Goal: Task Accomplishment & Management: Complete application form

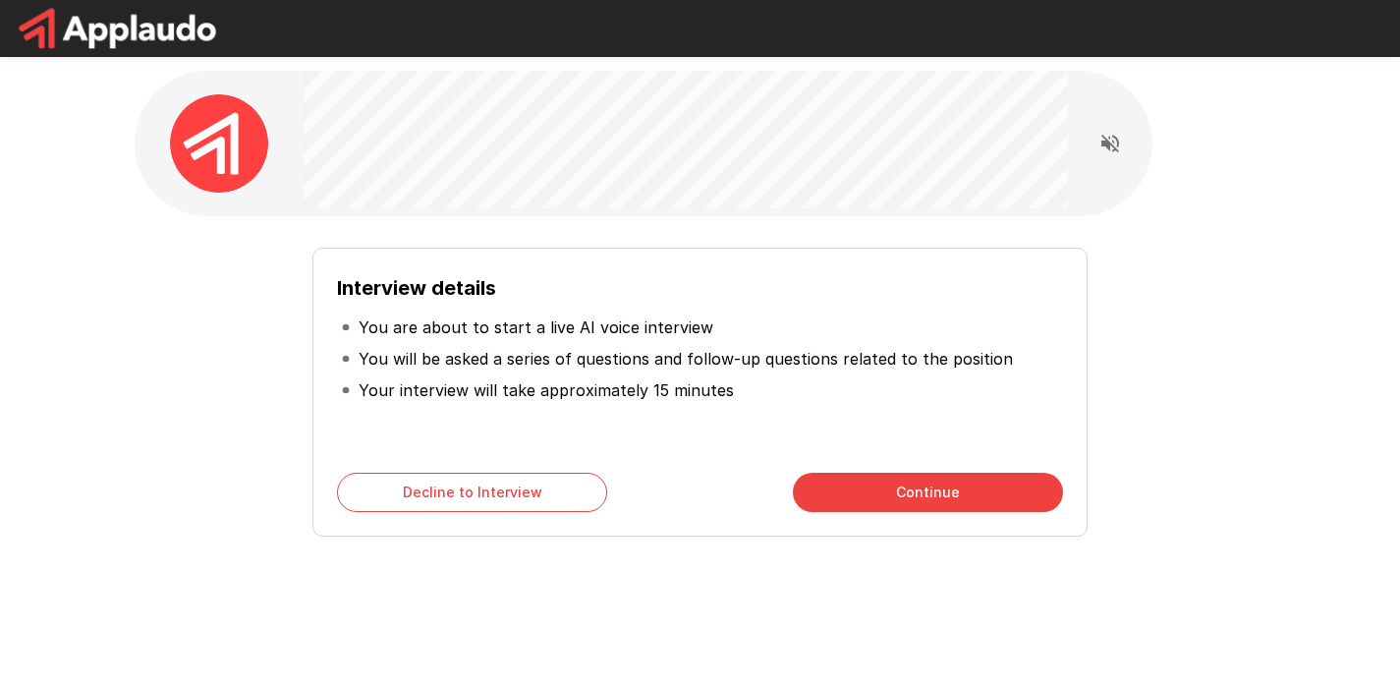
click at [918, 498] on button "Continue" at bounding box center [928, 492] width 270 height 39
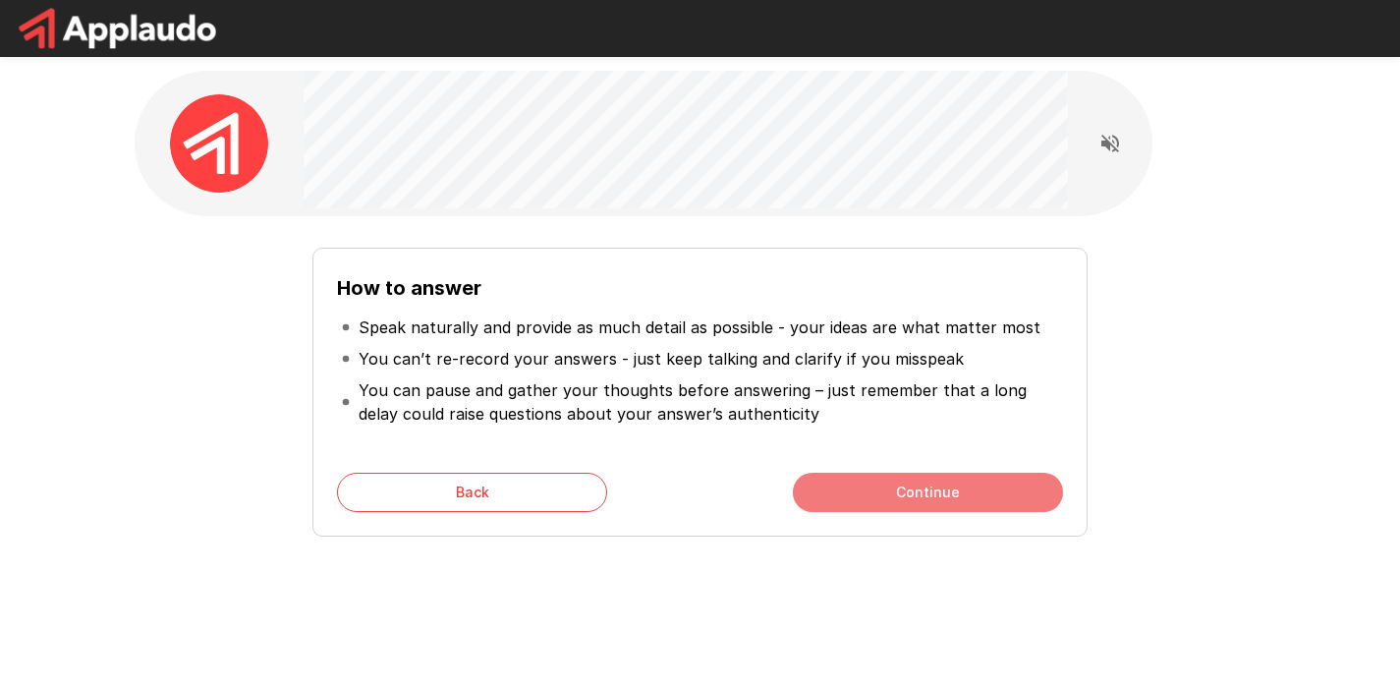
click at [878, 500] on button "Continue" at bounding box center [928, 492] width 270 height 39
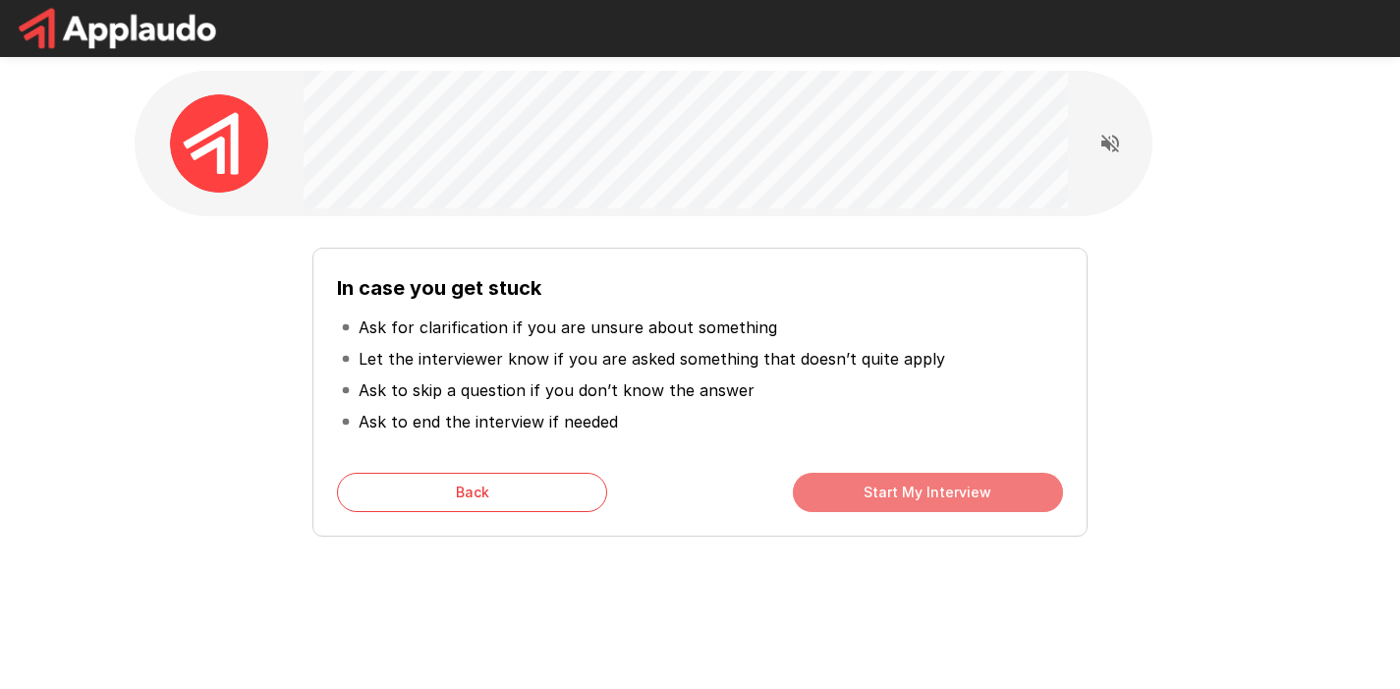
click at [878, 499] on button "Start My Interview" at bounding box center [928, 492] width 270 height 39
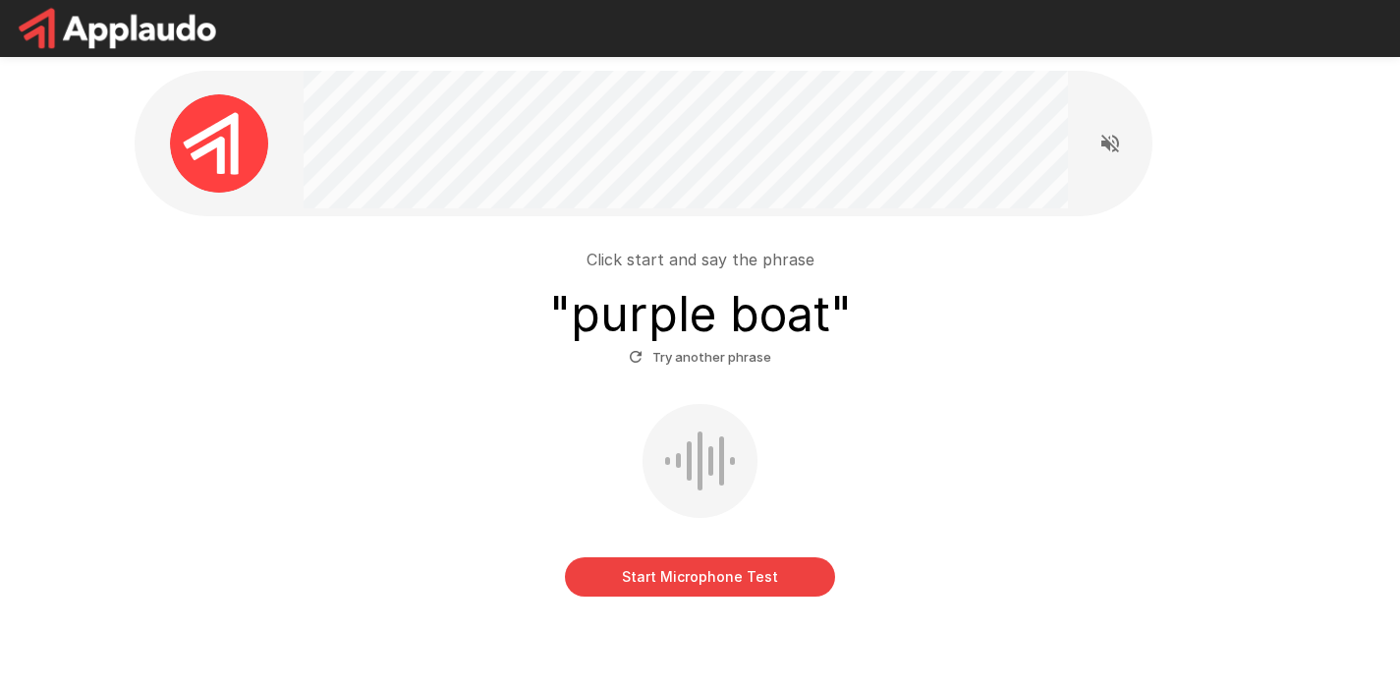
click at [658, 572] on button "Start Microphone Test" at bounding box center [700, 576] width 270 height 39
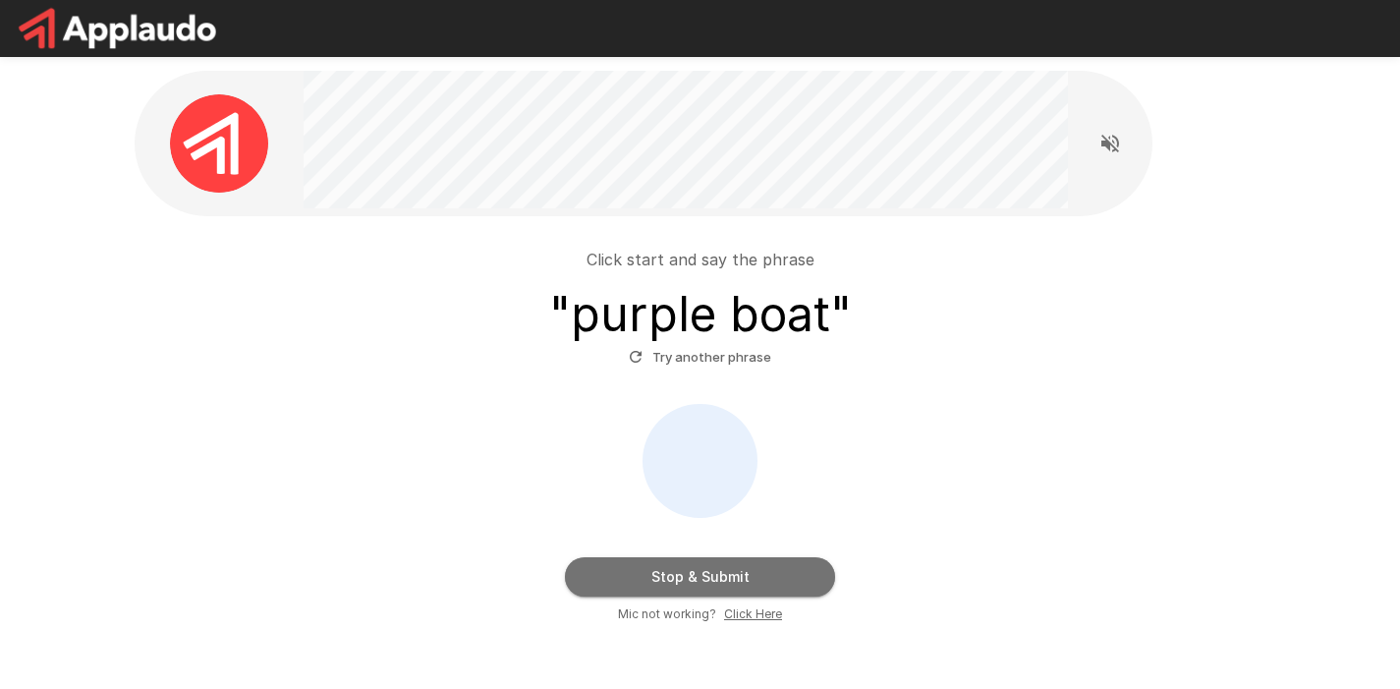
click at [658, 572] on button "Stop & Submit" at bounding box center [700, 576] width 270 height 39
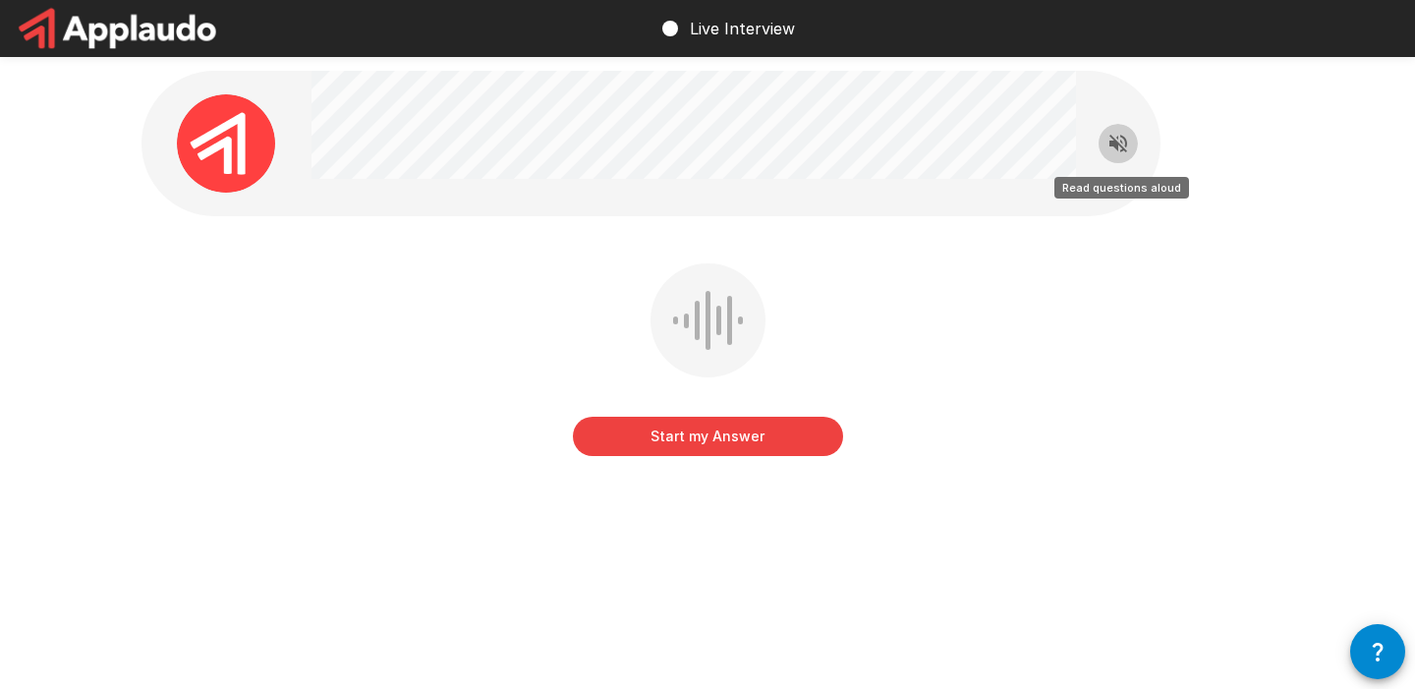
click at [1119, 141] on icon "Read questions aloud" at bounding box center [1118, 144] width 24 height 24
click at [675, 432] on button "Start my Answer" at bounding box center [708, 436] width 270 height 39
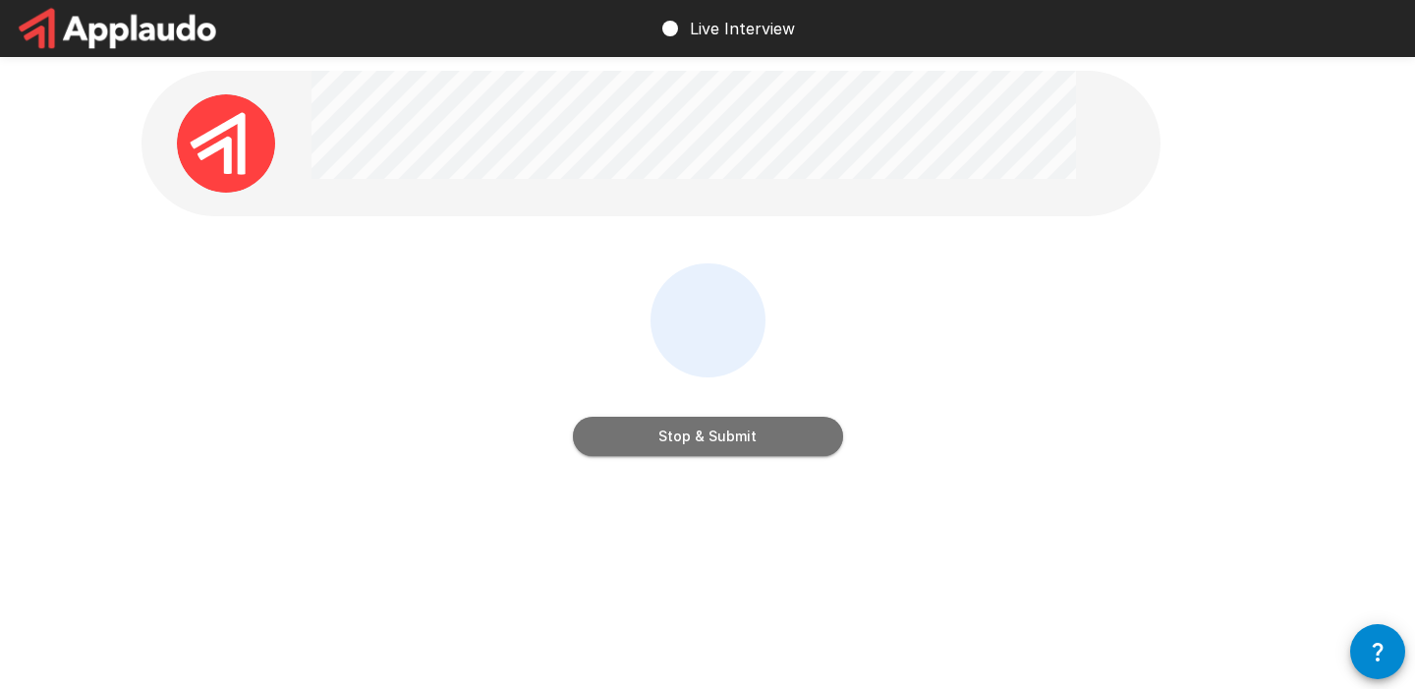
click at [675, 432] on button "Stop & Submit" at bounding box center [708, 436] width 270 height 39
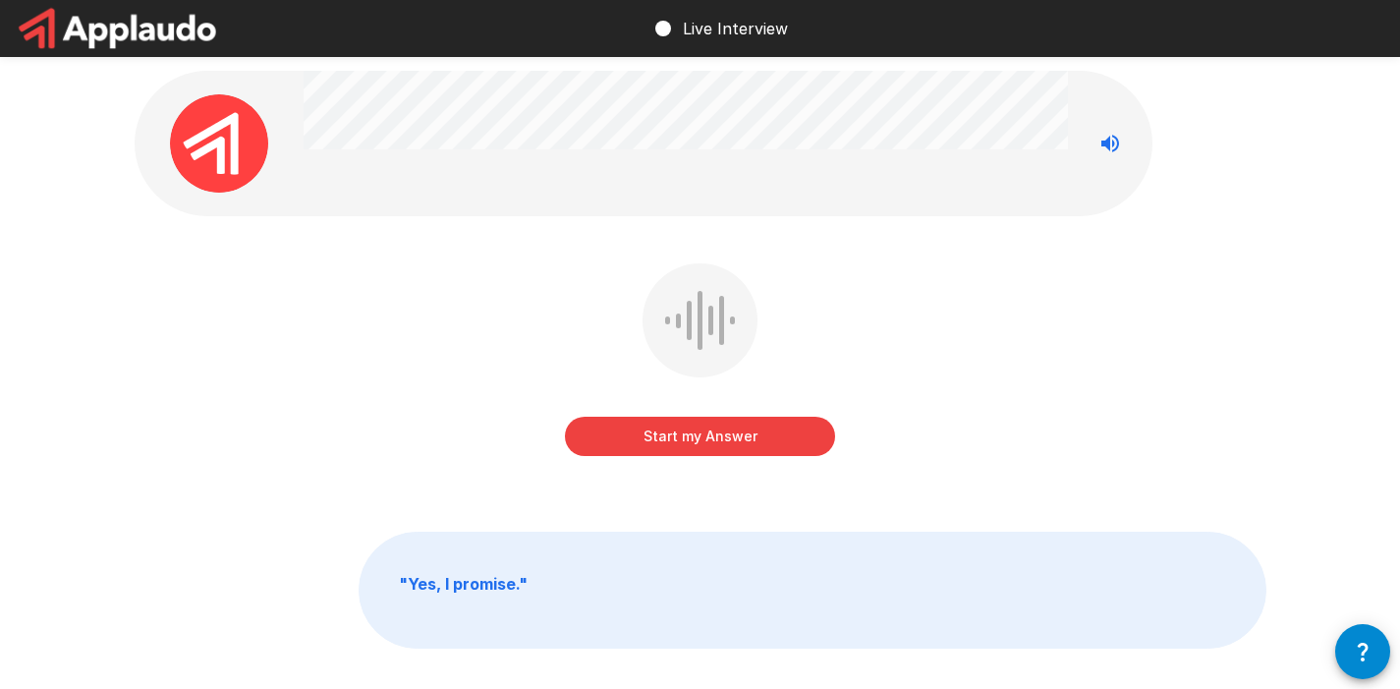
click at [707, 438] on button "Start my Answer" at bounding box center [700, 436] width 270 height 39
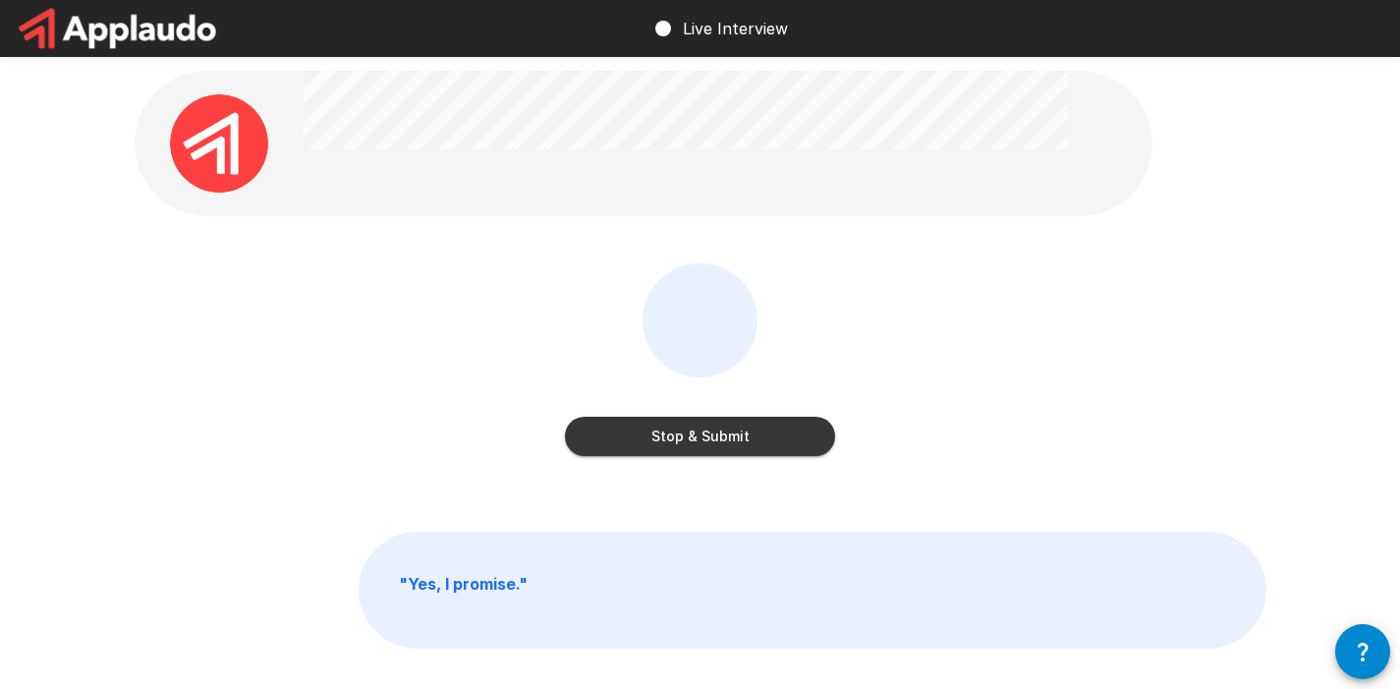
click at [707, 438] on button "Stop & Submit" at bounding box center [700, 436] width 270 height 39
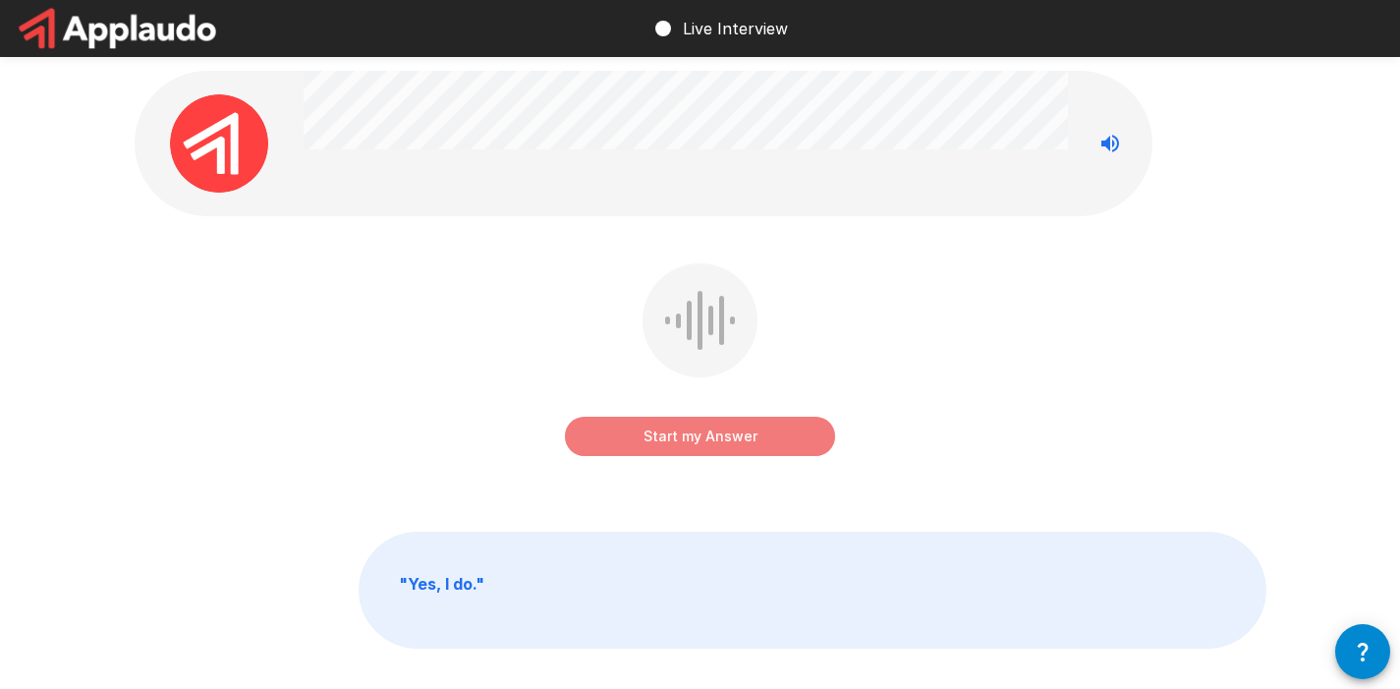
click at [707, 438] on button "Start my Answer" at bounding box center [700, 436] width 270 height 39
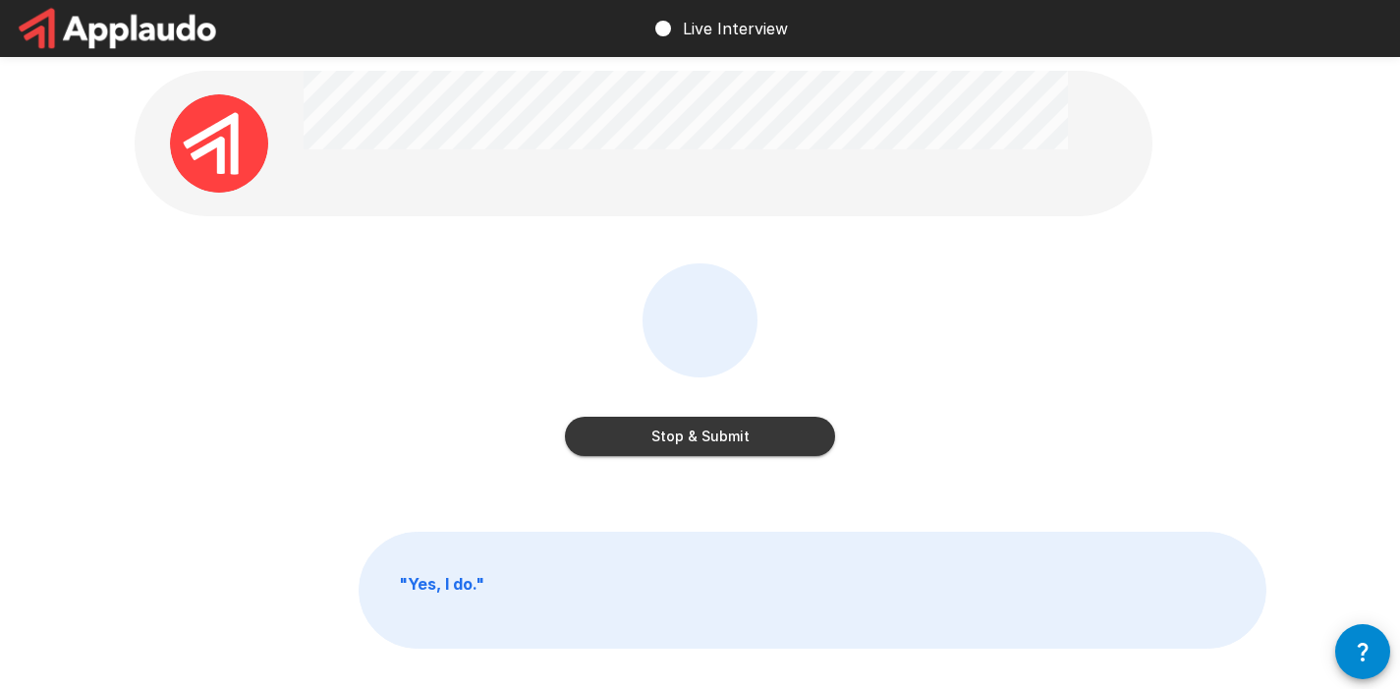
click at [707, 438] on button "Stop & Submit" at bounding box center [700, 436] width 270 height 39
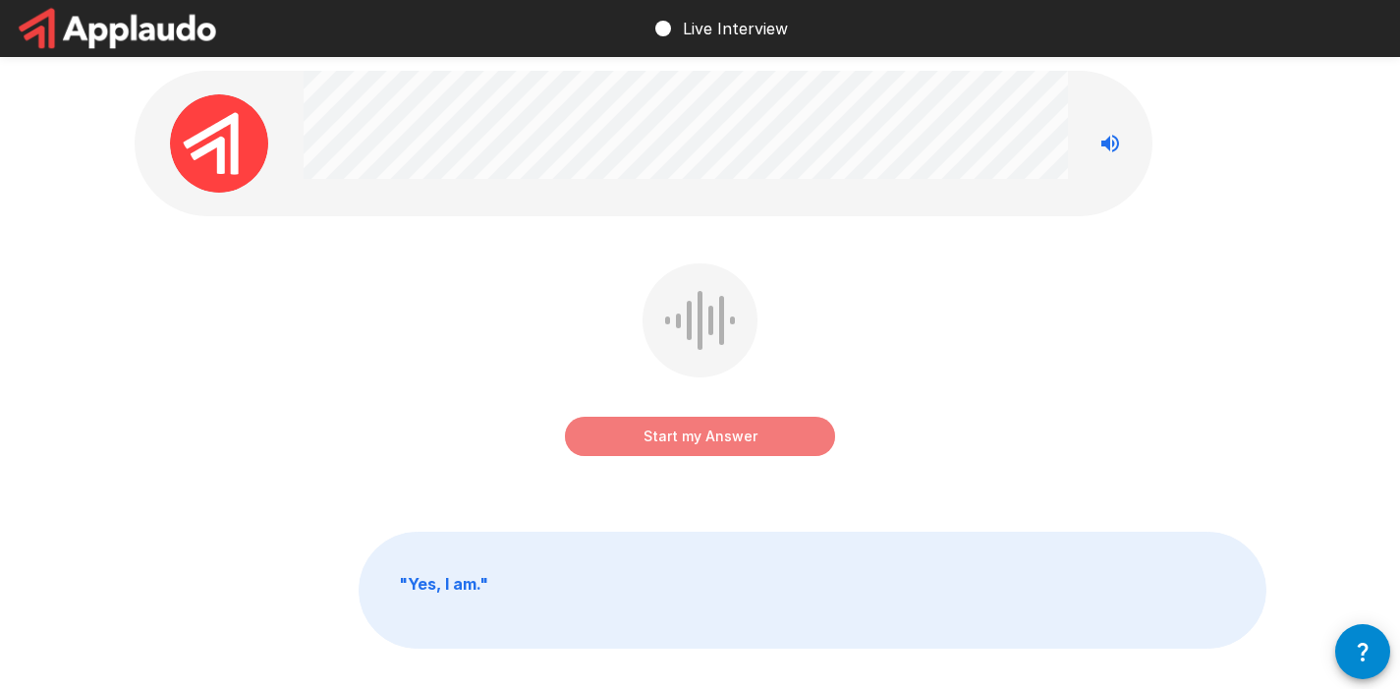
click at [676, 445] on button "Start my Answer" at bounding box center [700, 436] width 270 height 39
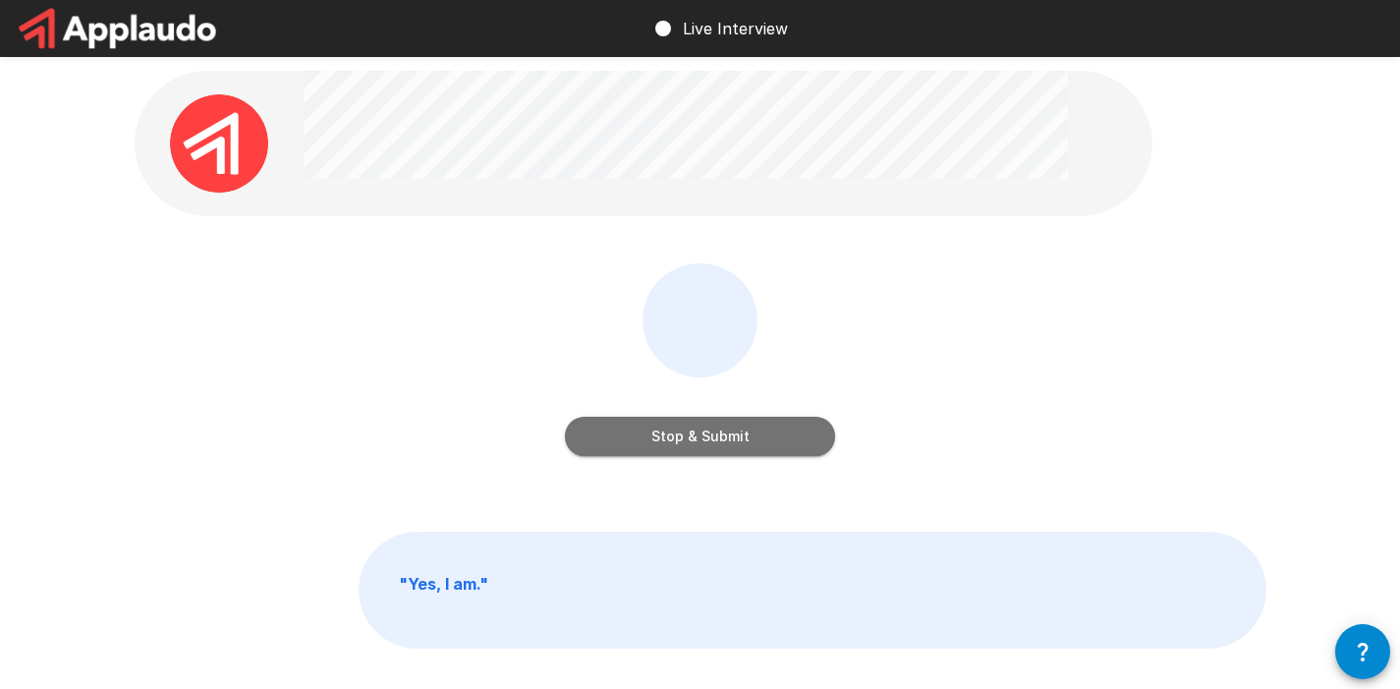
click at [676, 445] on button "Stop & Submit" at bounding box center [700, 436] width 270 height 39
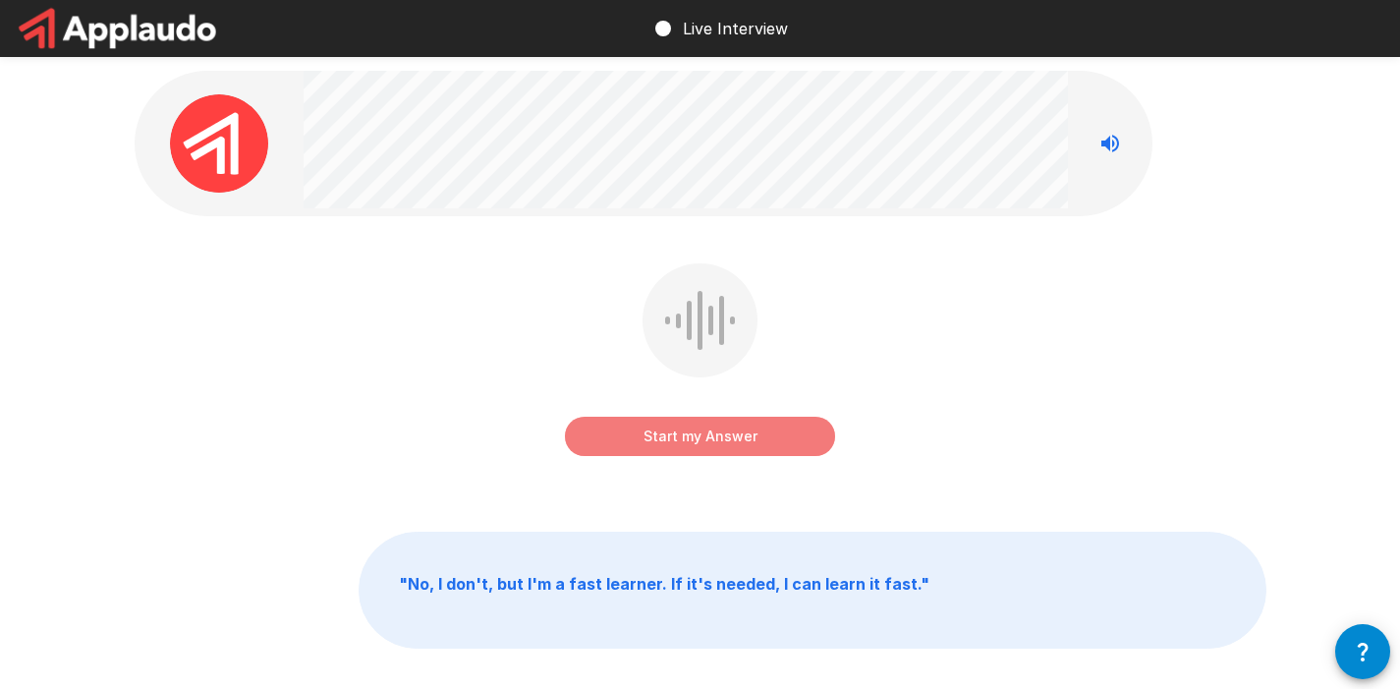
click at [676, 445] on button "Start my Answer" at bounding box center [700, 436] width 270 height 39
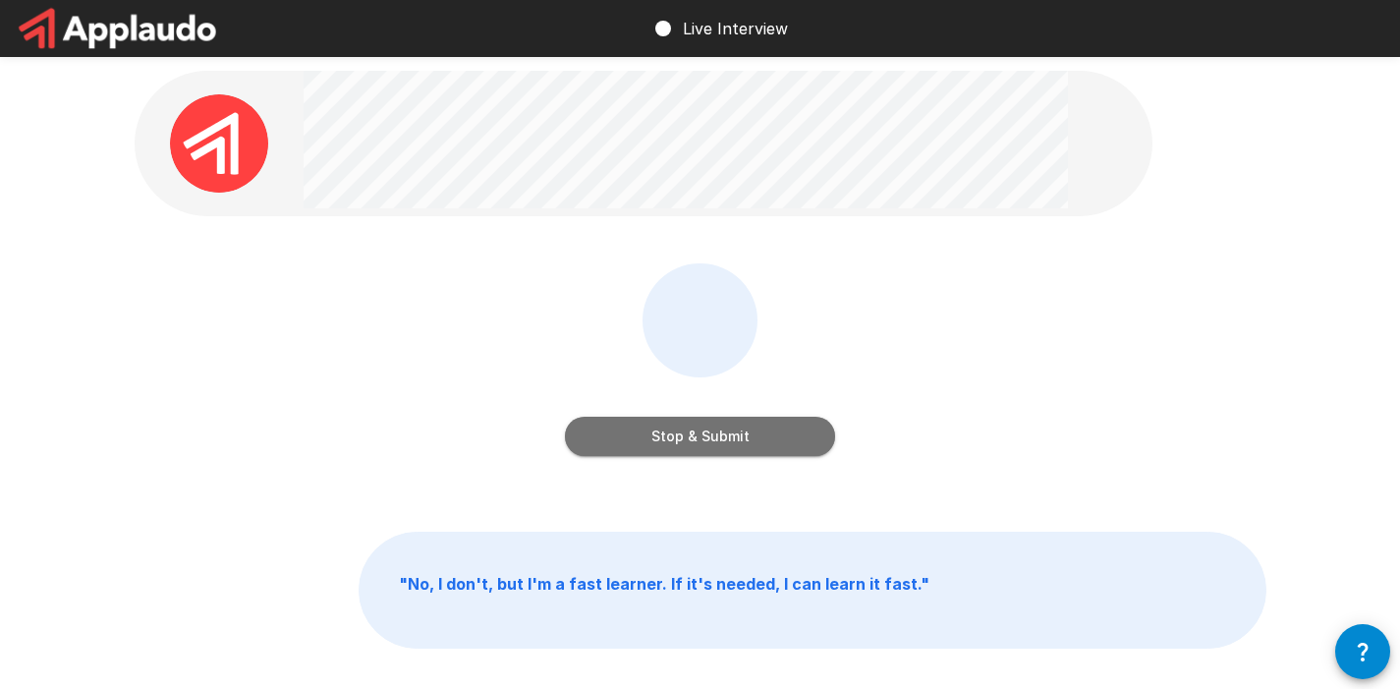
click at [676, 445] on button "Stop & Submit" at bounding box center [700, 436] width 270 height 39
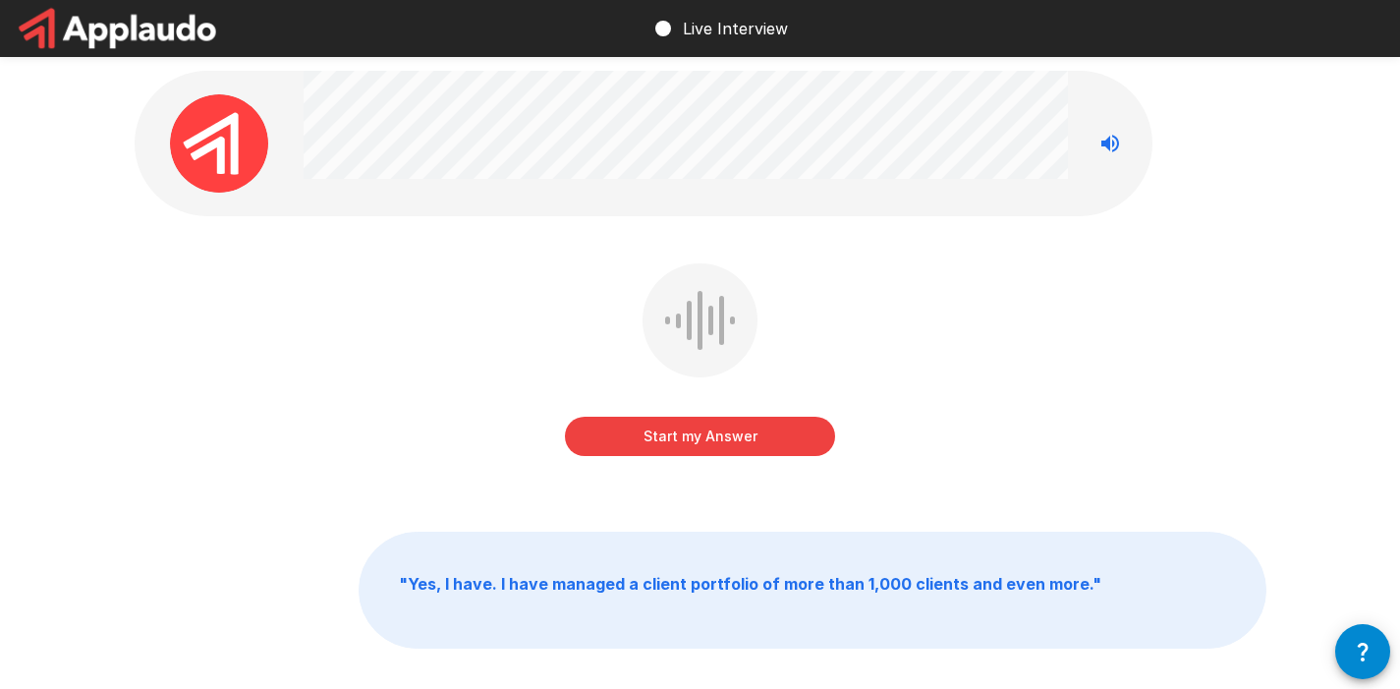
click at [676, 445] on button "Start my Answer" at bounding box center [700, 436] width 270 height 39
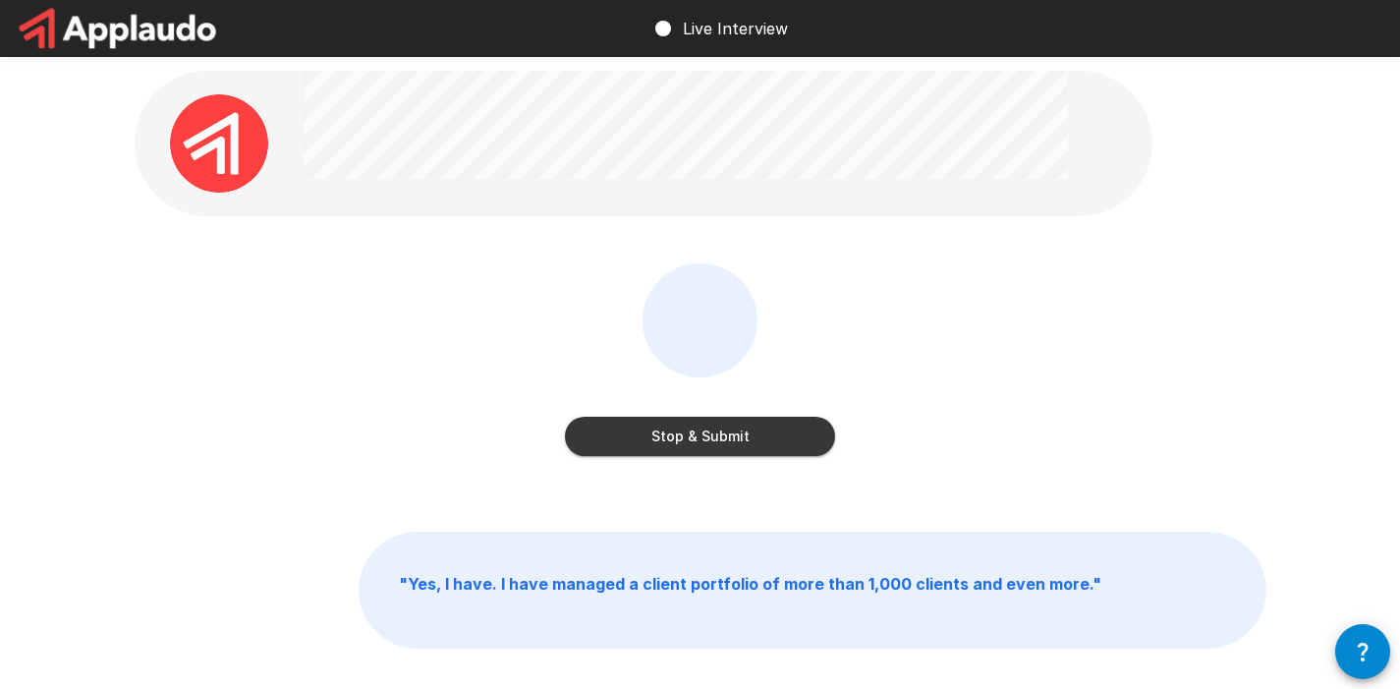
click at [678, 420] on button "Stop & Submit" at bounding box center [700, 436] width 270 height 39
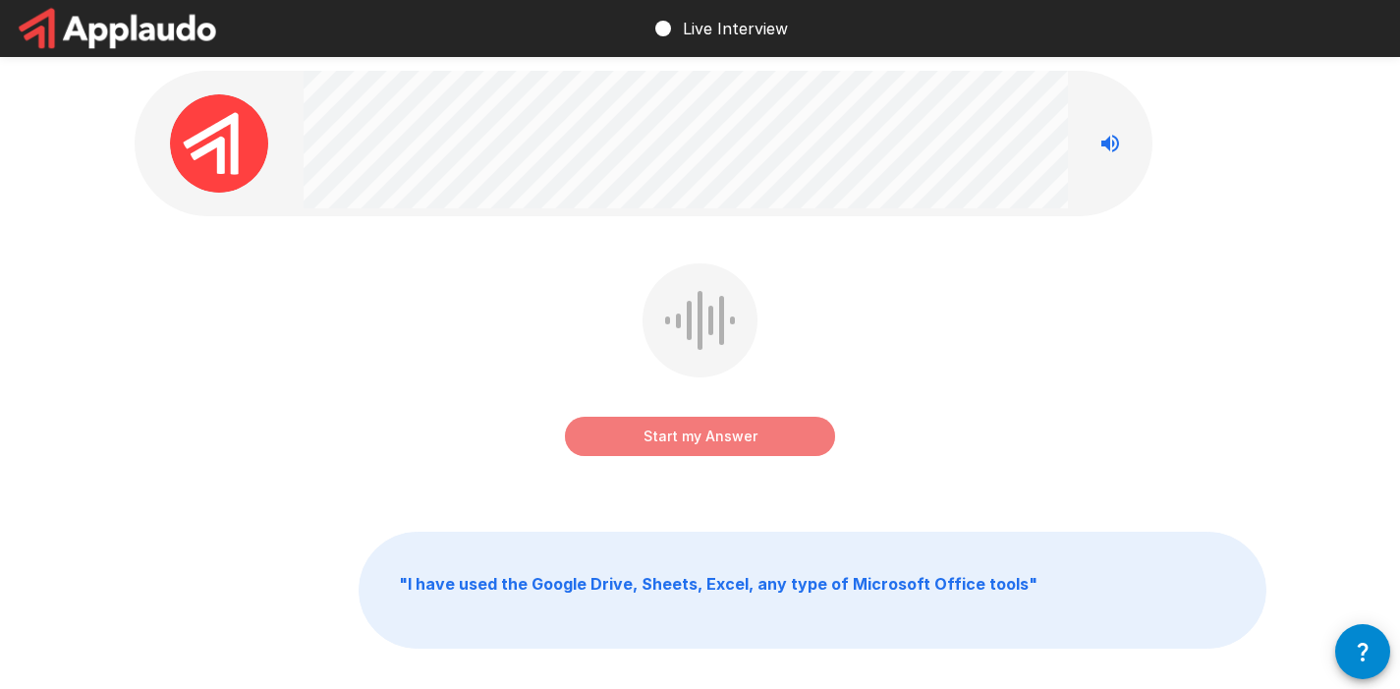
click at [659, 446] on button "Start my Answer" at bounding box center [700, 436] width 270 height 39
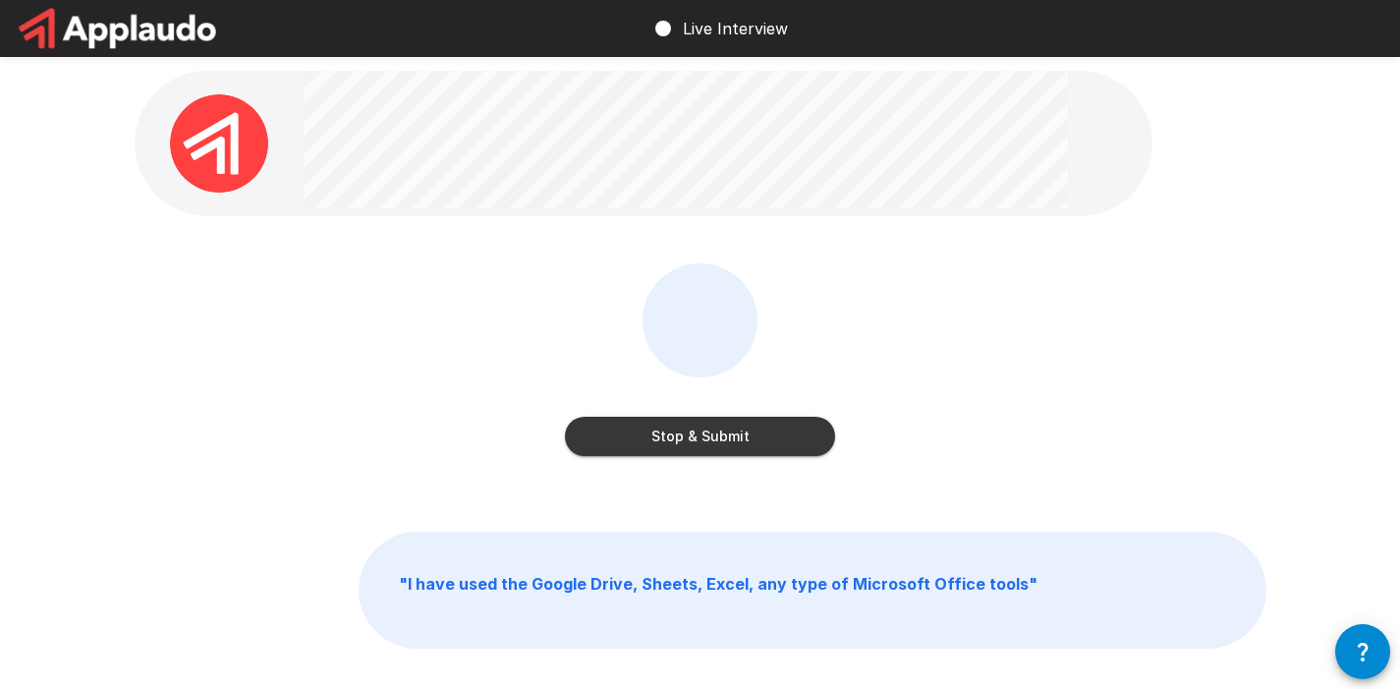
click at [659, 446] on button "Stop & Submit" at bounding box center [700, 436] width 270 height 39
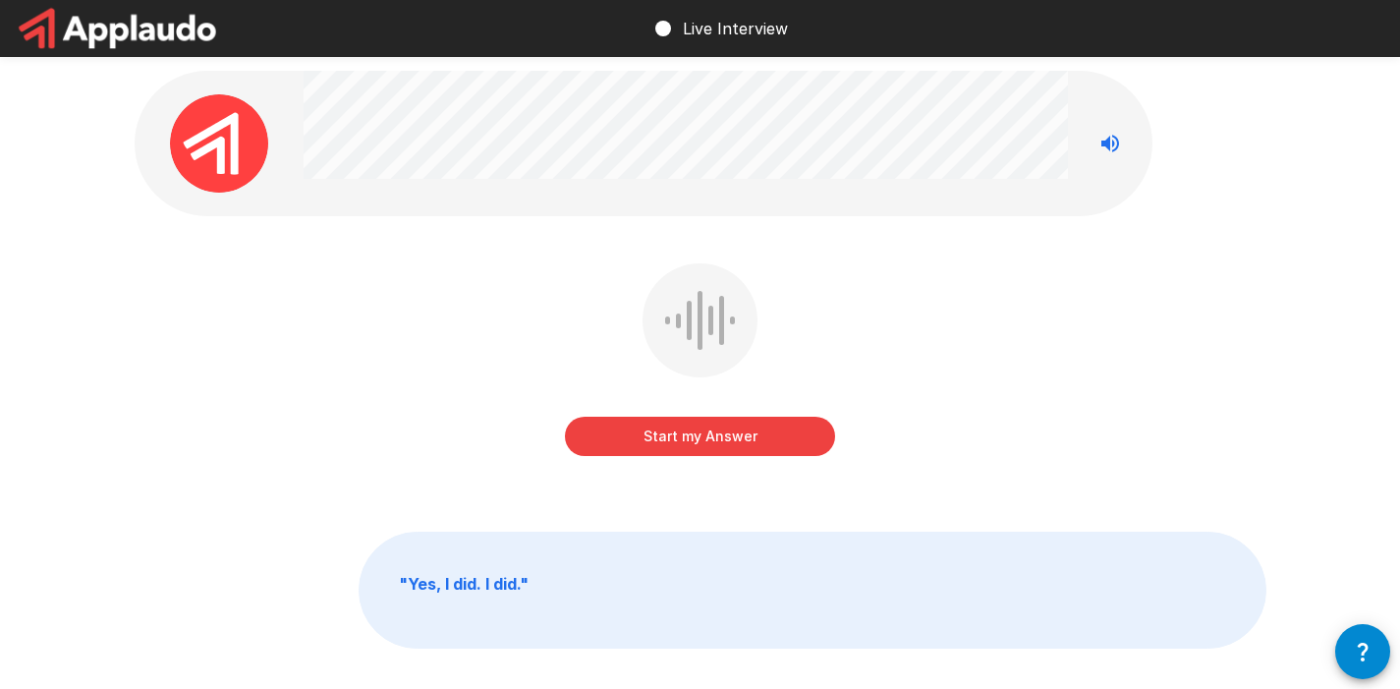
click at [693, 446] on button "Start my Answer" at bounding box center [700, 436] width 270 height 39
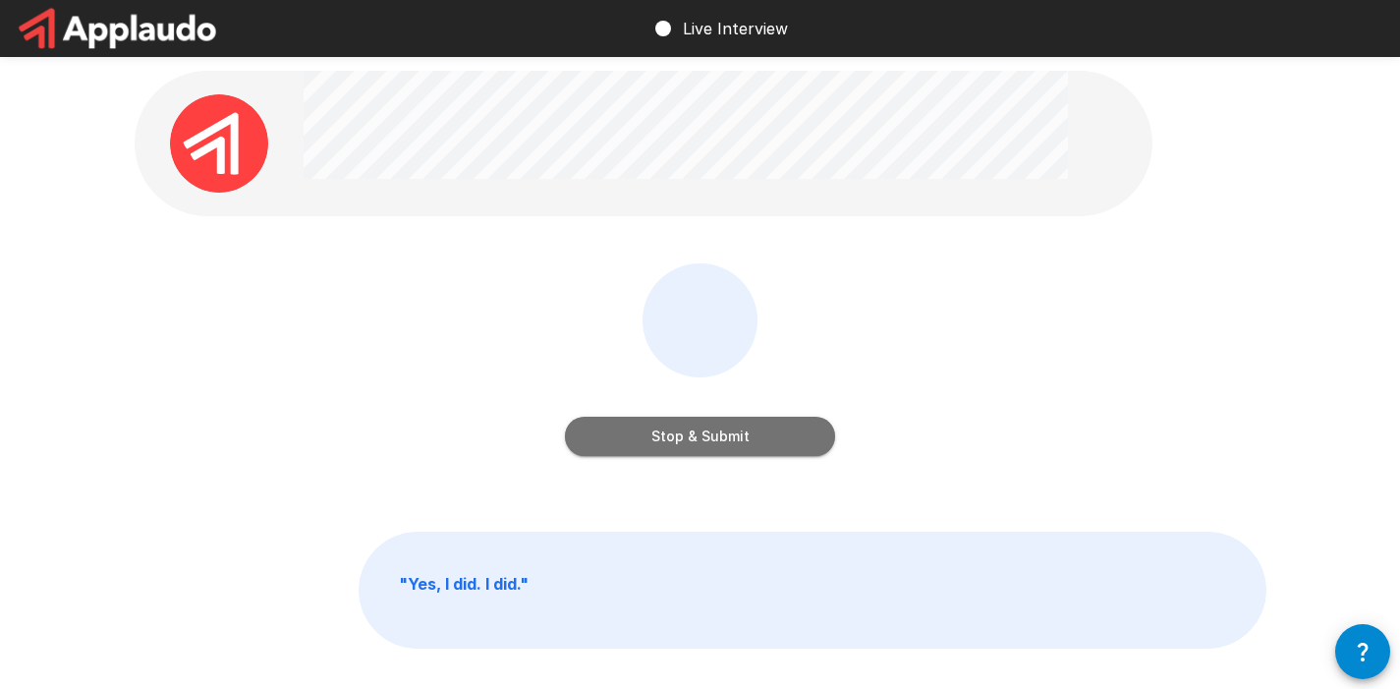
click at [693, 446] on button "Stop & Submit" at bounding box center [700, 436] width 270 height 39
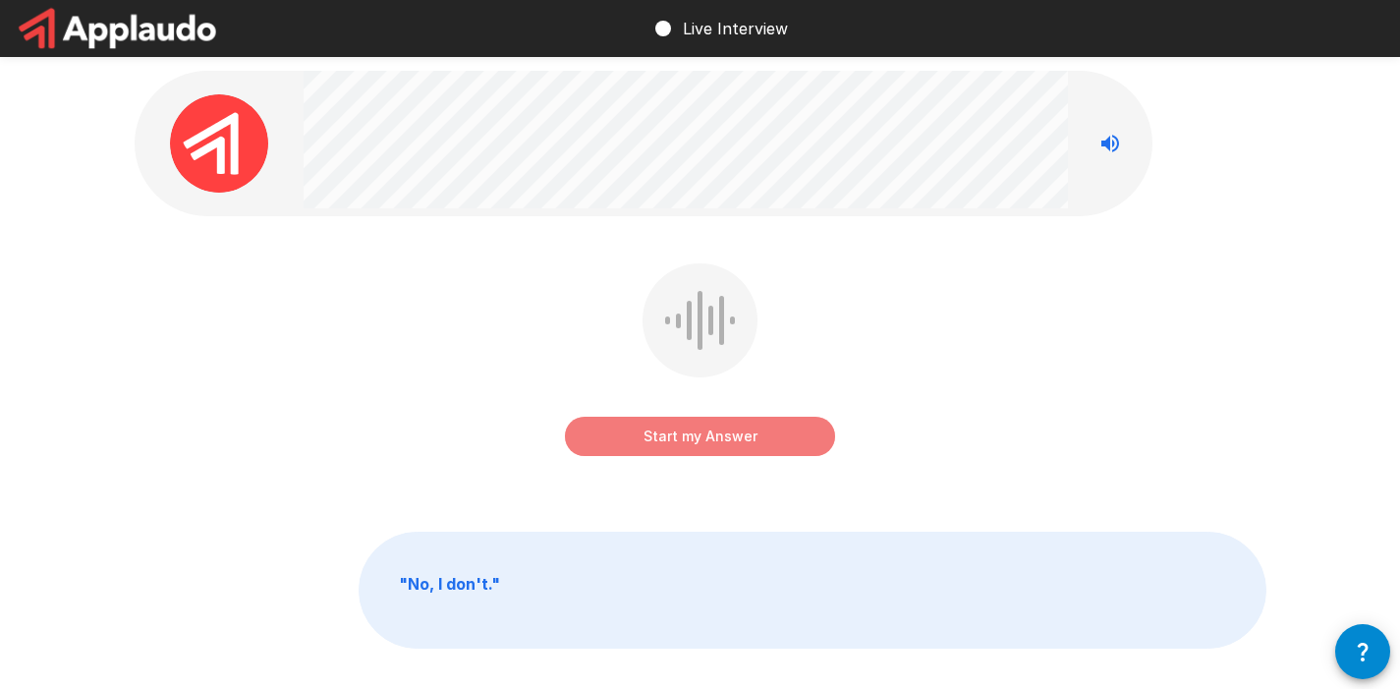
click at [633, 443] on button "Start my Answer" at bounding box center [700, 436] width 270 height 39
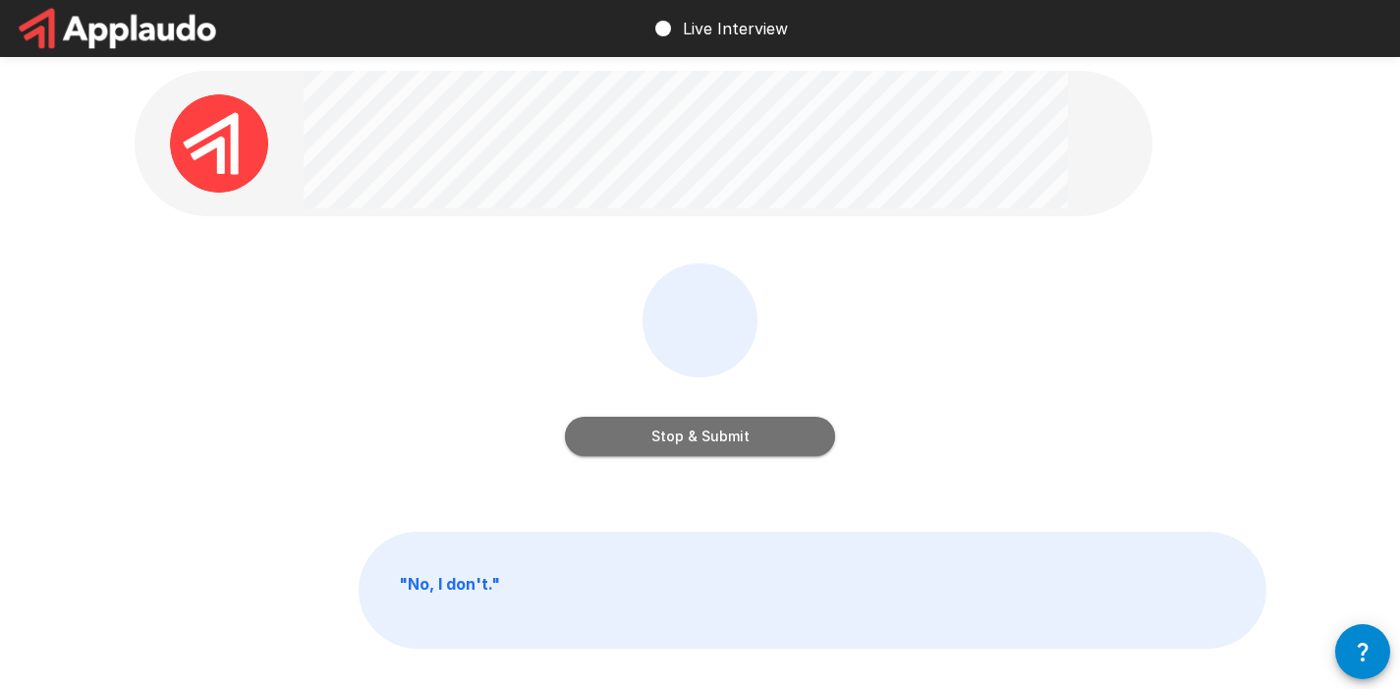
click at [633, 442] on button "Stop & Submit" at bounding box center [700, 436] width 270 height 39
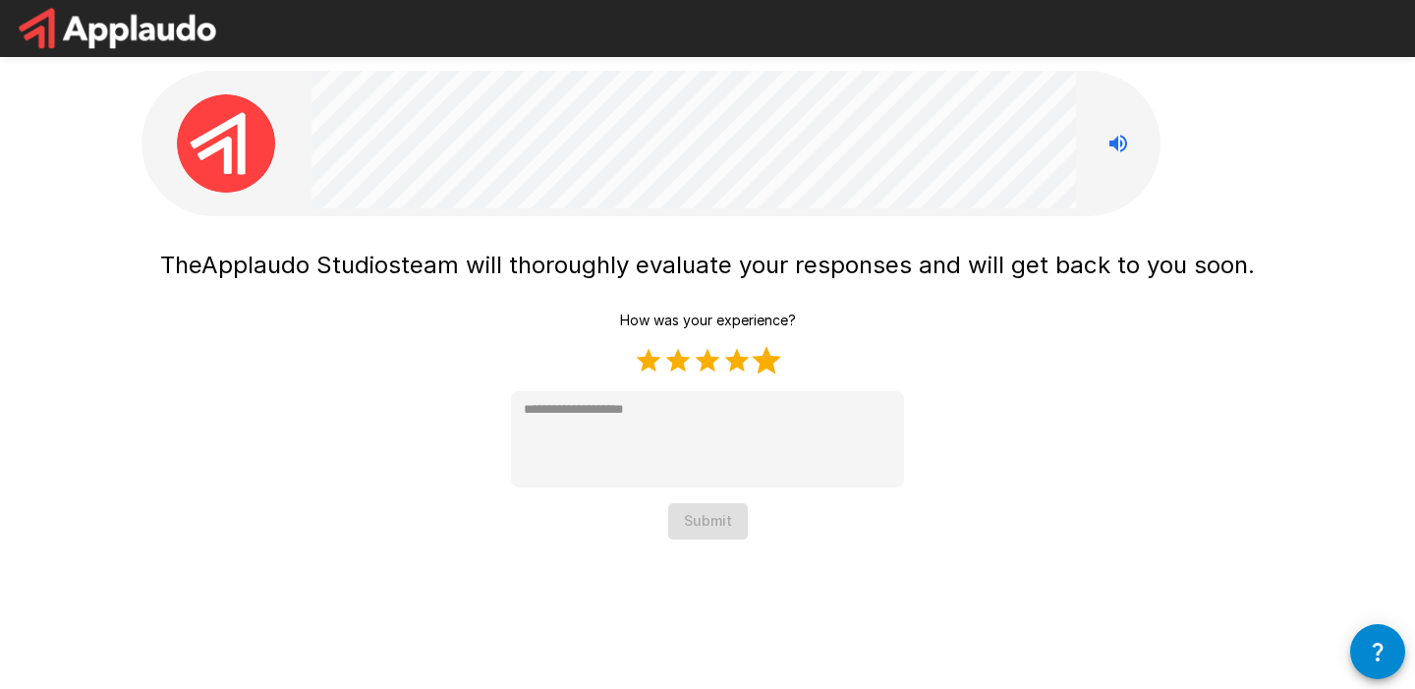
click at [768, 353] on label "5 Stars" at bounding box center [766, 360] width 29 height 29
type textarea "*"
click at [713, 532] on button "Submit" at bounding box center [708, 521] width 80 height 36
